Goal: Task Accomplishment & Management: Manage account settings

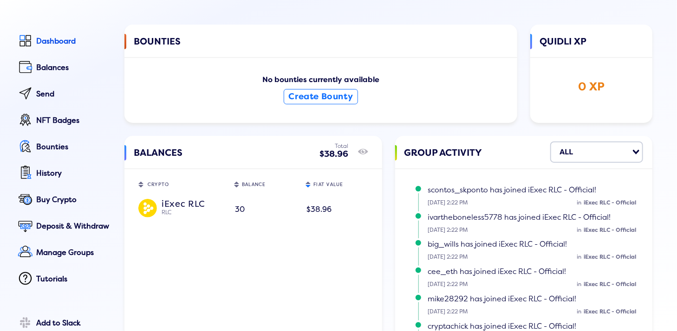
scroll to position [30, 0]
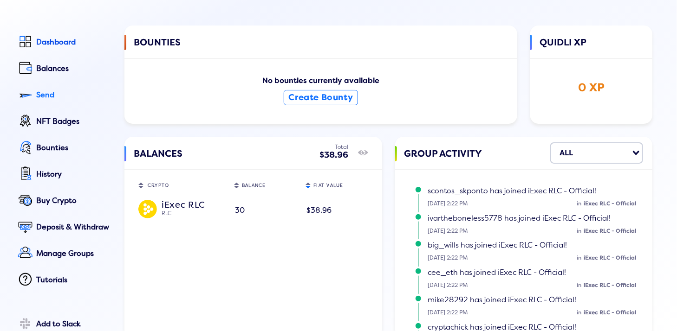
click at [24, 97] on lord-icon at bounding box center [25, 94] width 15 height 15
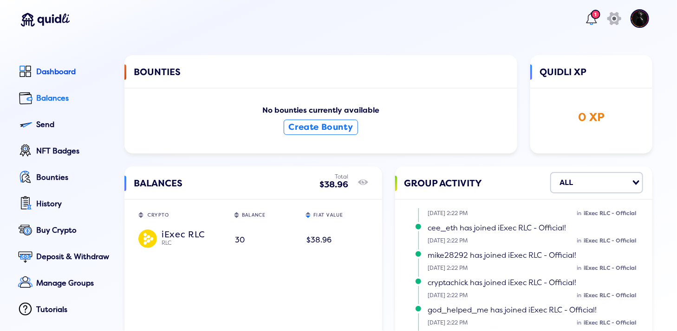
click at [62, 102] on div "Balances" at bounding box center [73, 98] width 75 height 8
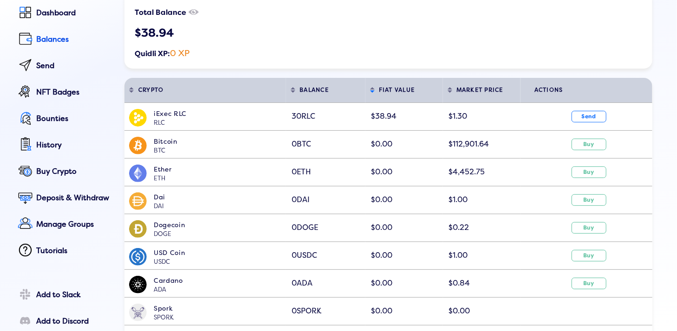
scroll to position [59, 0]
click at [197, 118] on div "iExec RLC" at bounding box center [220, 114] width 132 height 10
click at [65, 11] on div "Dashboard" at bounding box center [73, 12] width 75 height 8
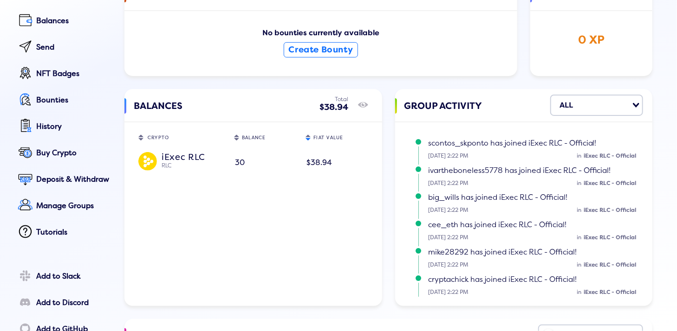
scroll to position [76, 0]
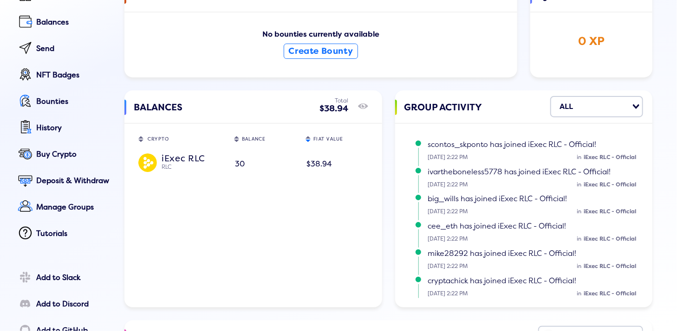
click at [149, 160] on img at bounding box center [147, 163] width 19 height 19
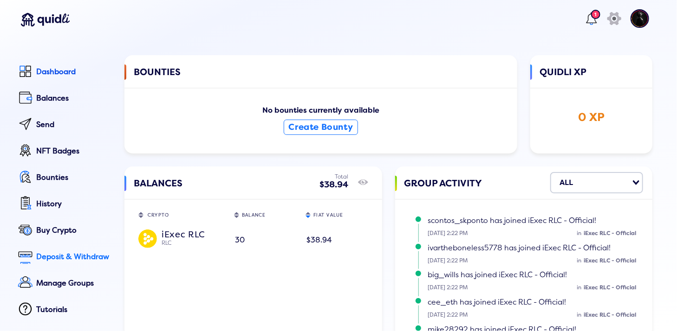
click at [96, 259] on div "Deposit & Withdraw" at bounding box center [73, 257] width 75 height 8
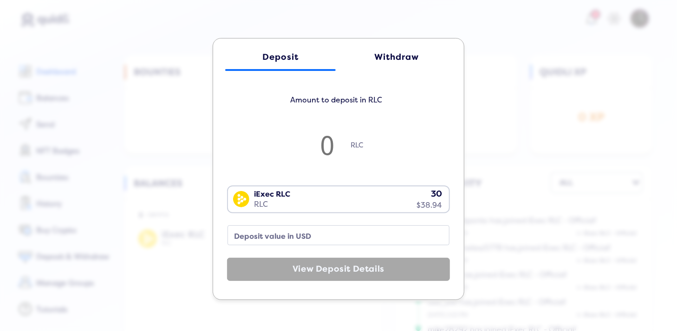
click at [379, 52] on div "Withdraw" at bounding box center [396, 57] width 92 height 10
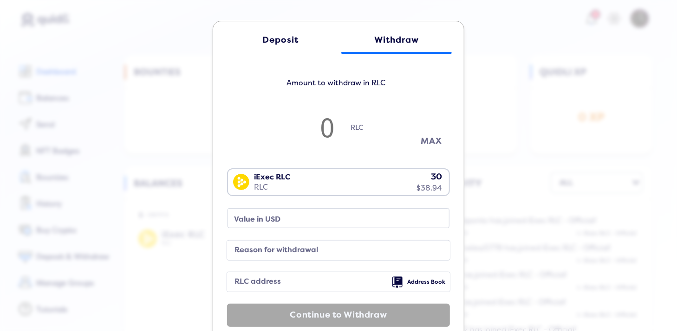
click at [424, 143] on button "MAX" at bounding box center [431, 141] width 46 height 15
type input "29.97"
type input "38.92"
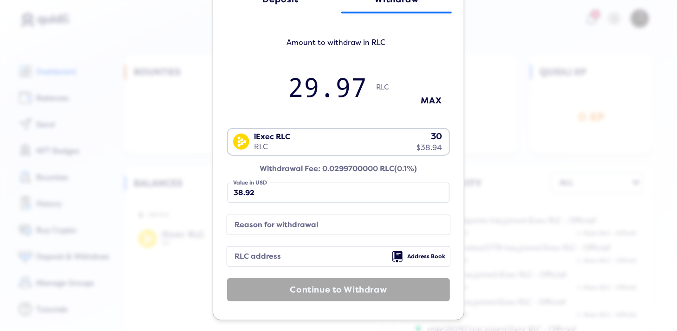
scroll to position [43, 0]
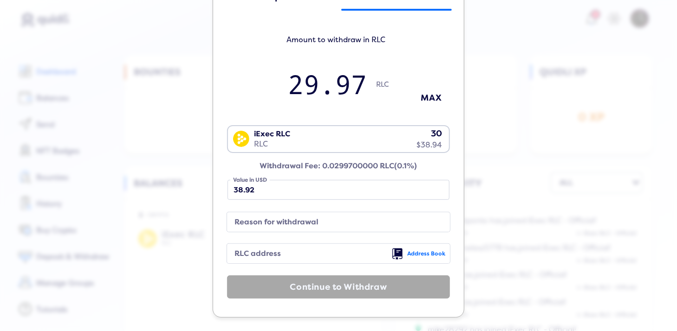
click at [407, 251] on span "Address Book" at bounding box center [426, 254] width 38 height 6
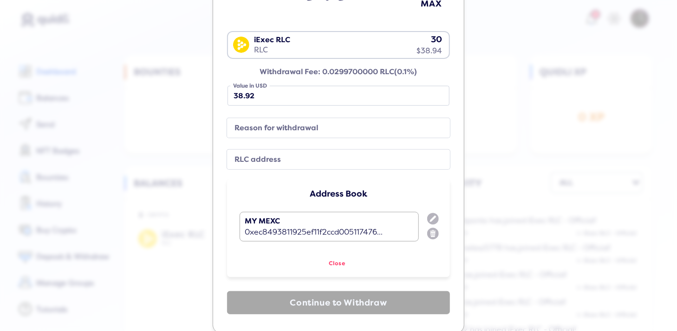
scroll to position [137, 0]
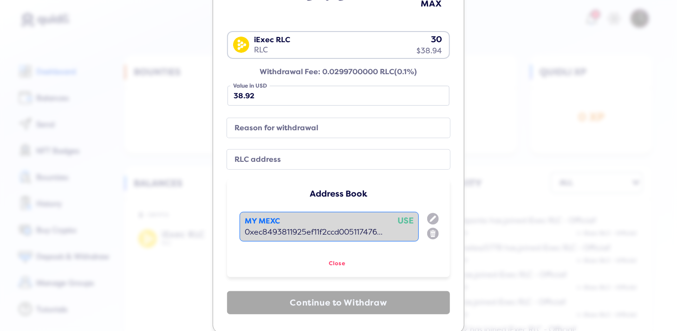
click at [377, 232] on div "0xec8493811925ef11f2ccd005117476..." at bounding box center [329, 232] width 169 height 8
type input "0xec8493811925ef11f2ccd005117476669ad48ee6"
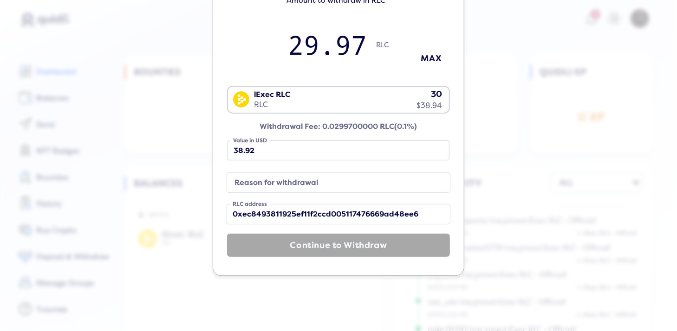
scroll to position [43, 0]
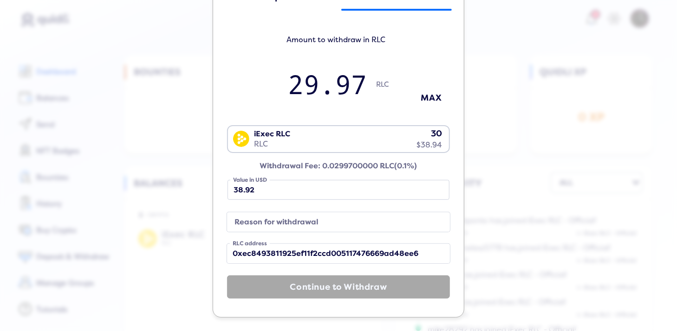
click at [342, 218] on label "Reason for withdrawal" at bounding box center [331, 222] width 200 height 13
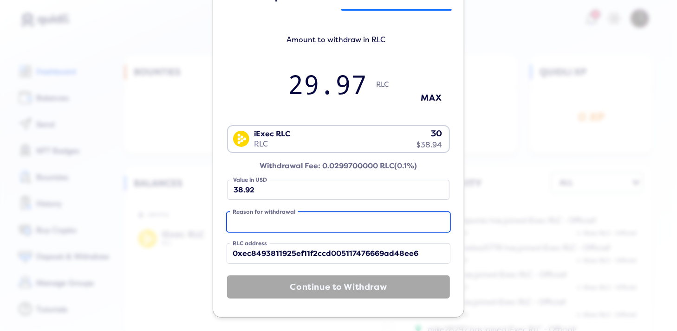
click at [342, 218] on input "Reason for withdrawal" at bounding box center [338, 222] width 223 height 19
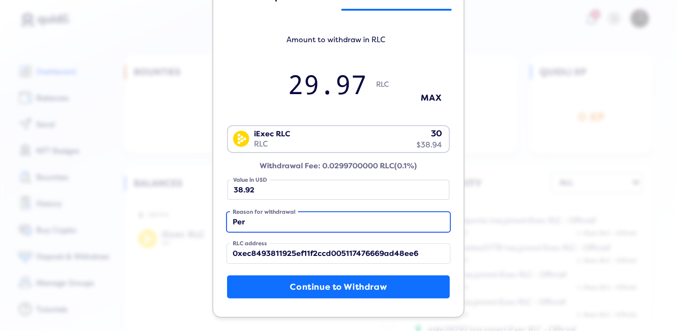
type input "Personal Use"
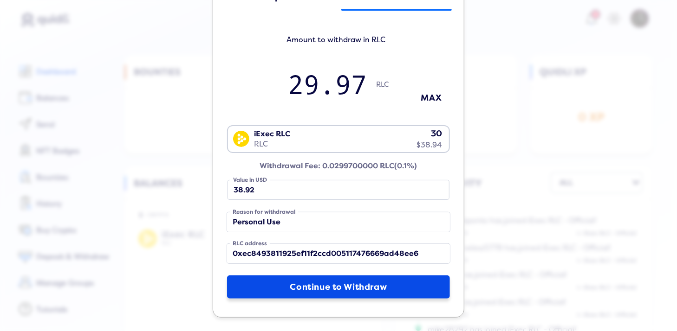
click at [314, 286] on button "Continue to Withdraw" at bounding box center [338, 287] width 223 height 23
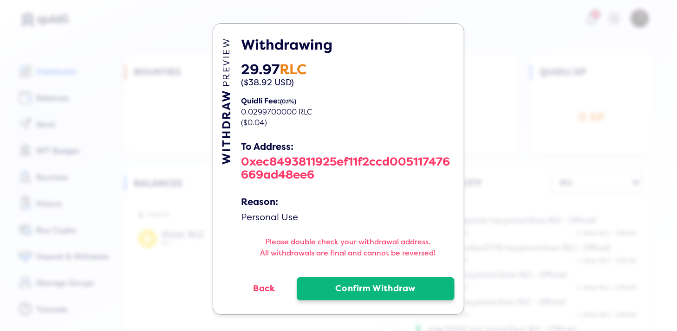
click at [338, 288] on button "Confirm Withdraw" at bounding box center [376, 289] width 158 height 23
